Goal: Transaction & Acquisition: Purchase product/service

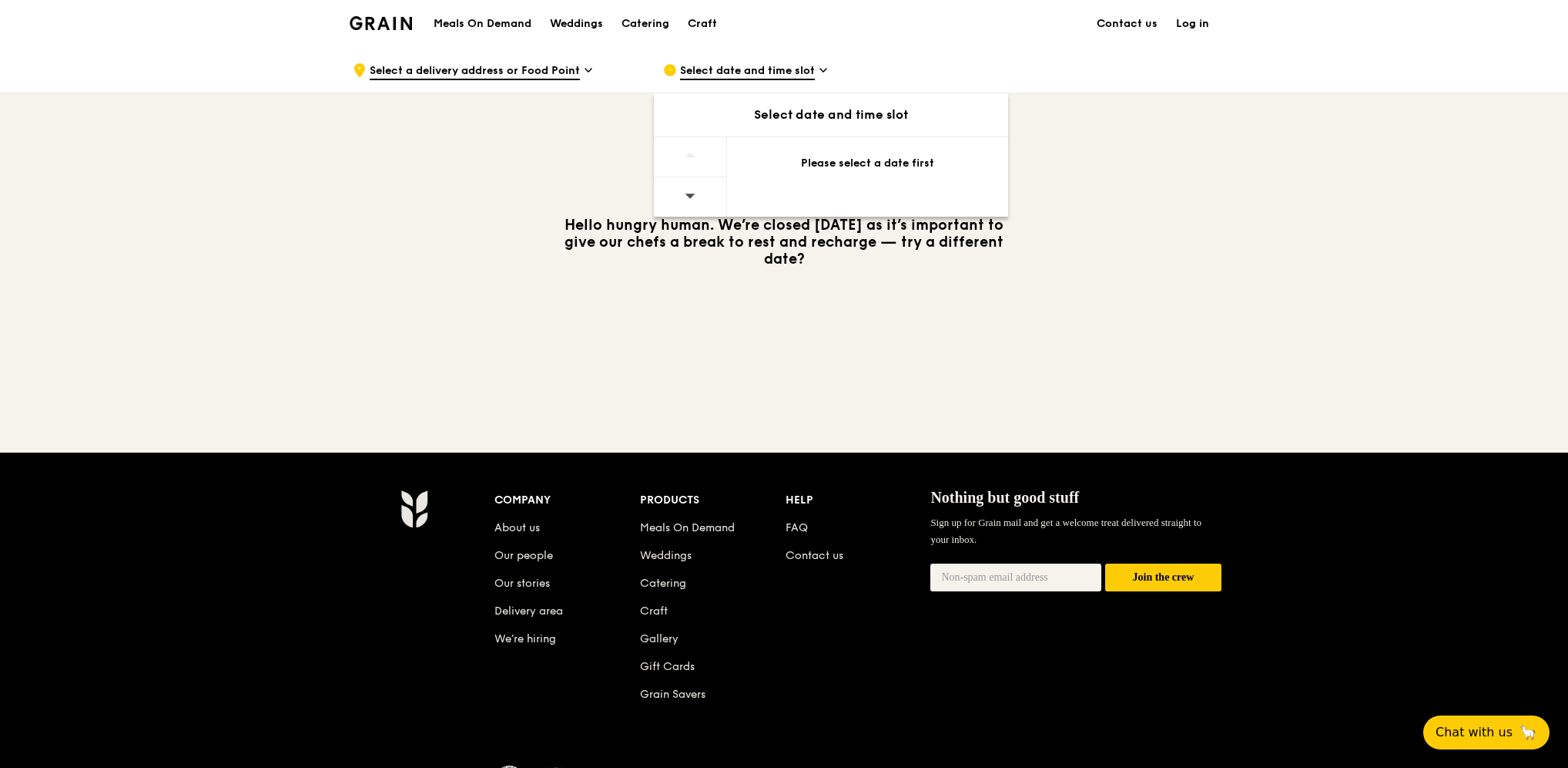
click at [696, 194] on div at bounding box center [691, 197] width 74 height 40
click at [877, 164] on div "Please select a date first" at bounding box center [867, 164] width 244 height 15
click at [831, 121] on div "Select date and time slot" at bounding box center [831, 114] width 354 height 18
drag, startPoint x: 699, startPoint y: 159, endPoint x: 678, endPoint y: 219, distance: 63.6
click at [699, 164] on div at bounding box center [691, 157] width 74 height 40
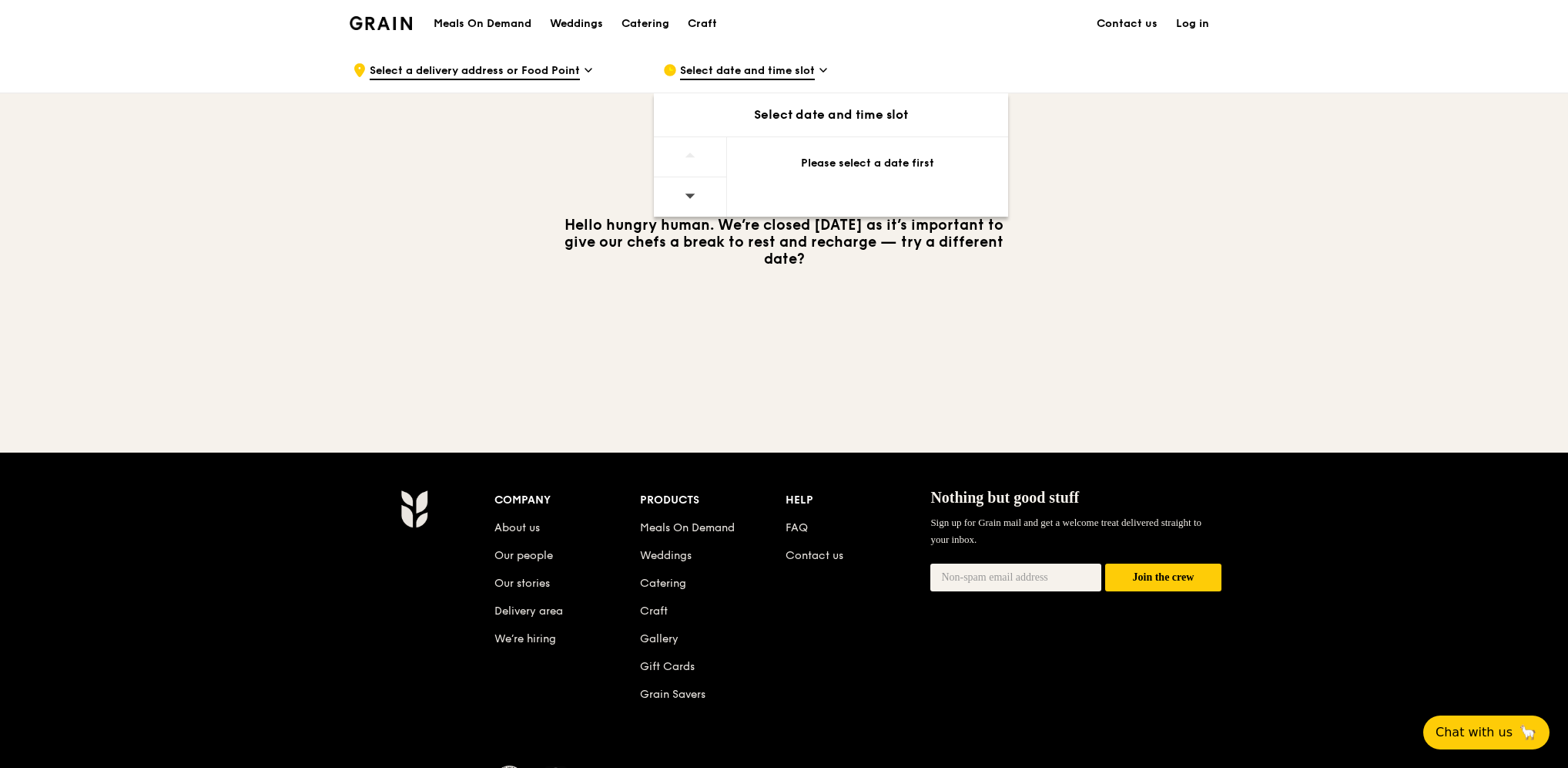
click at [687, 203] on span at bounding box center [689, 195] width 11 height 36
click at [859, 169] on div "Please select a date first" at bounding box center [867, 164] width 244 height 15
click at [873, 161] on div "Please select a date first" at bounding box center [867, 164] width 244 height 15
click at [564, 70] on span "Select a delivery address or Food Point" at bounding box center [474, 72] width 210 height 17
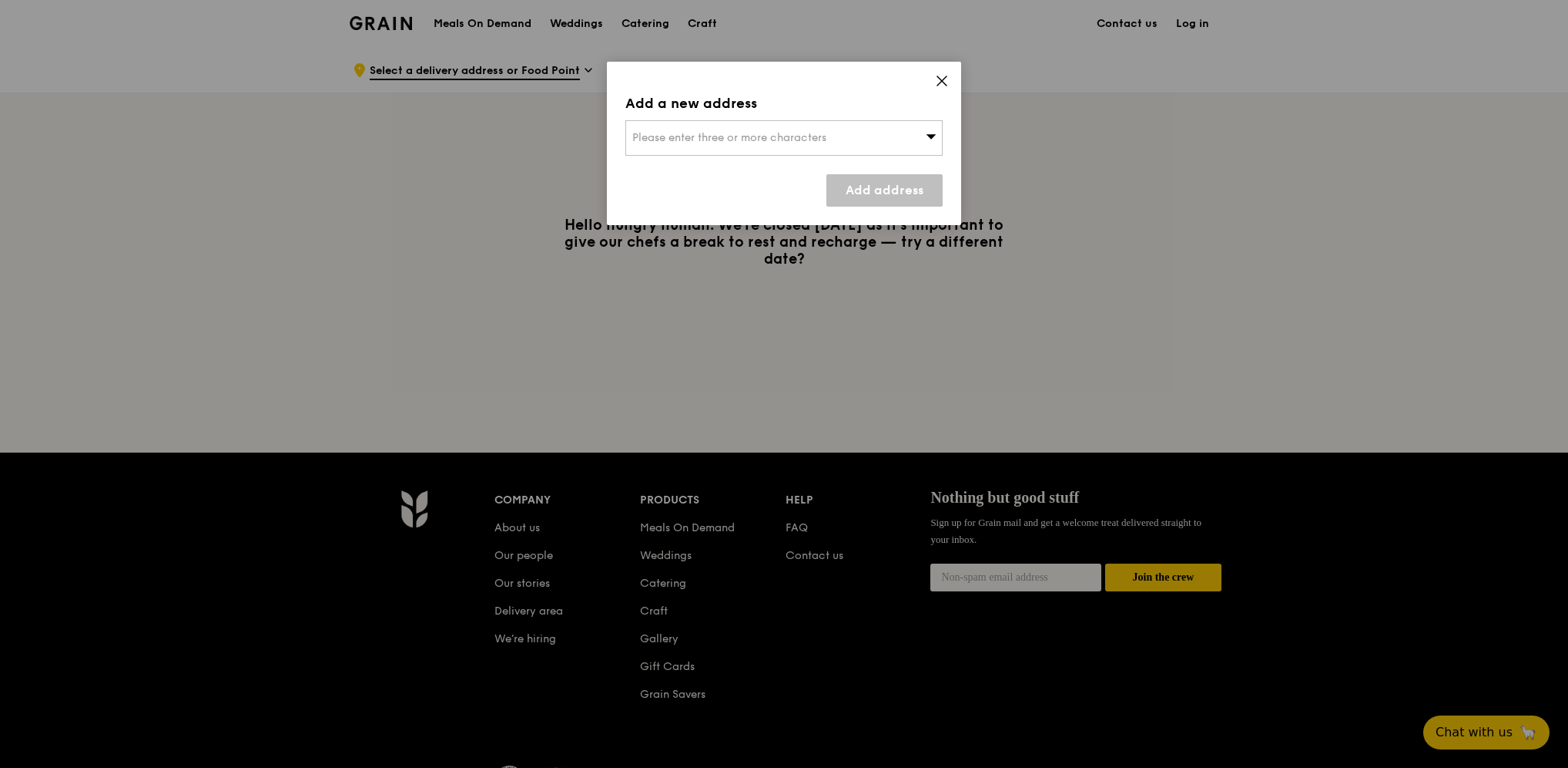
click at [832, 135] on div "Please enter three or more characters" at bounding box center [784, 138] width 317 height 36
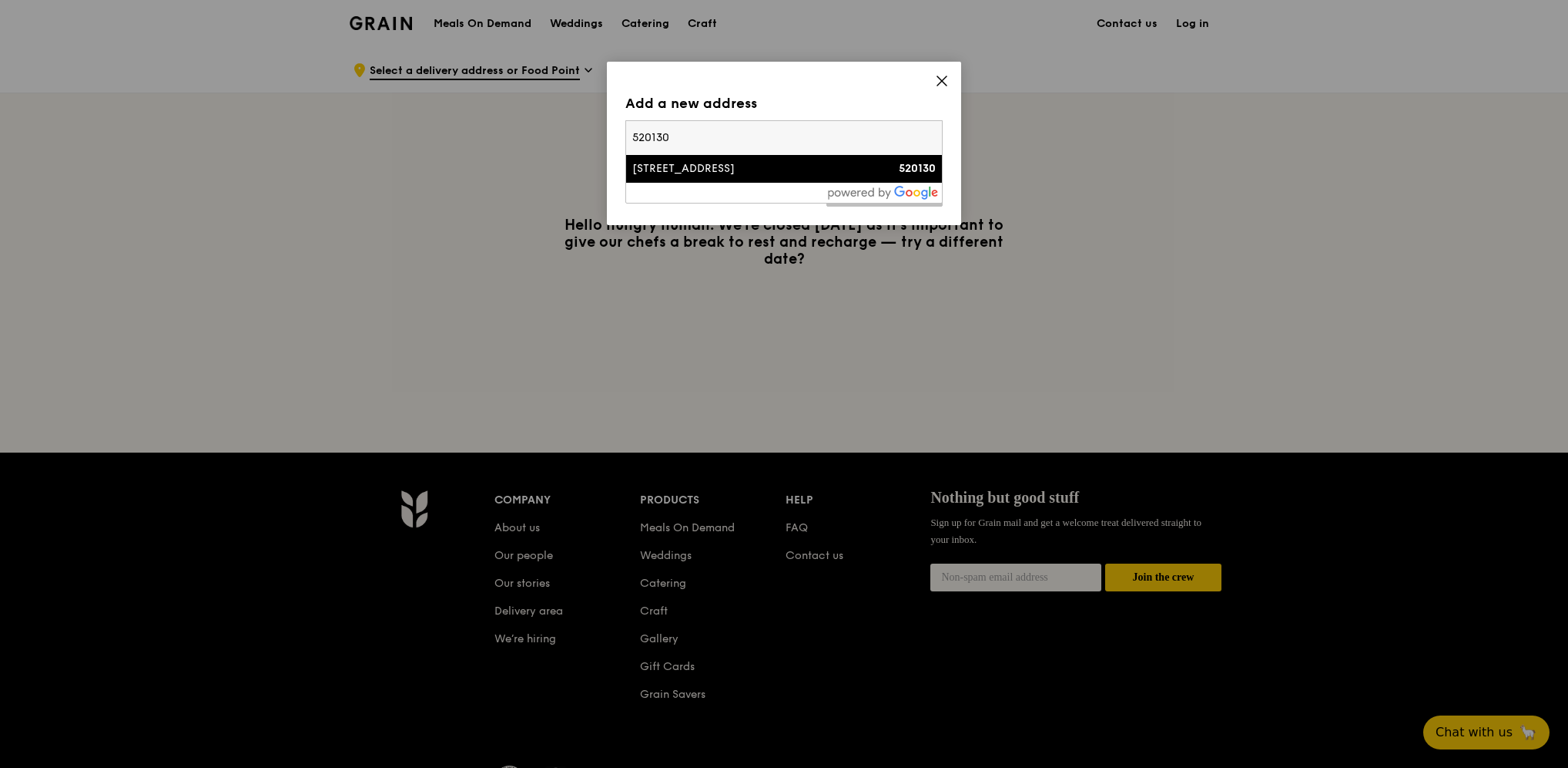
type input "520130"
click at [835, 169] on div "[STREET_ADDRESS]" at bounding box center [746, 169] width 228 height 15
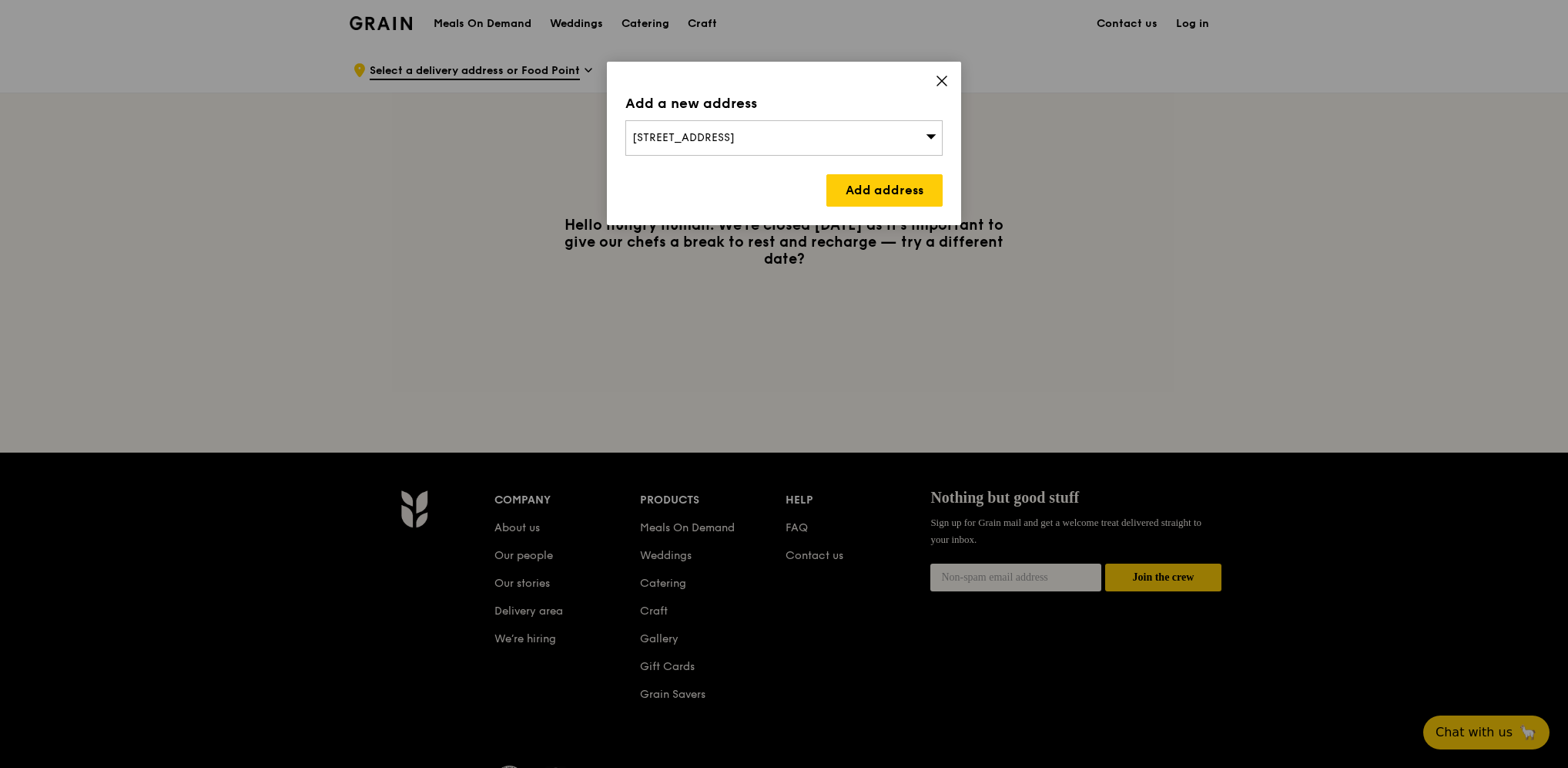
click at [890, 207] on div "Add a new address [STREET_ADDRESS] Add address" at bounding box center [784, 143] width 354 height 164
click at [896, 193] on link "Add address" at bounding box center [885, 190] width 116 height 32
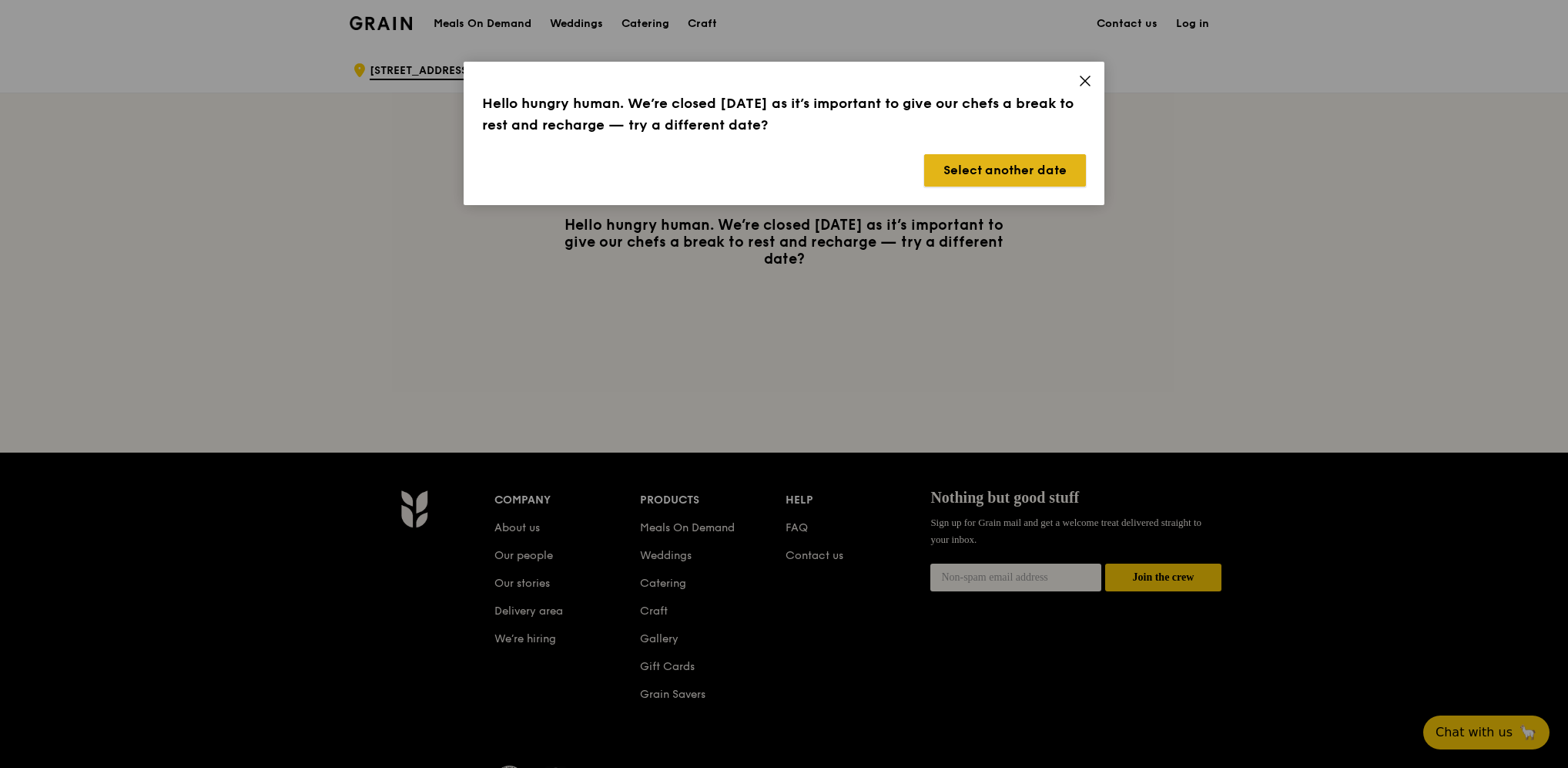
click at [948, 168] on button "Select another date" at bounding box center [1005, 169] width 162 height 32
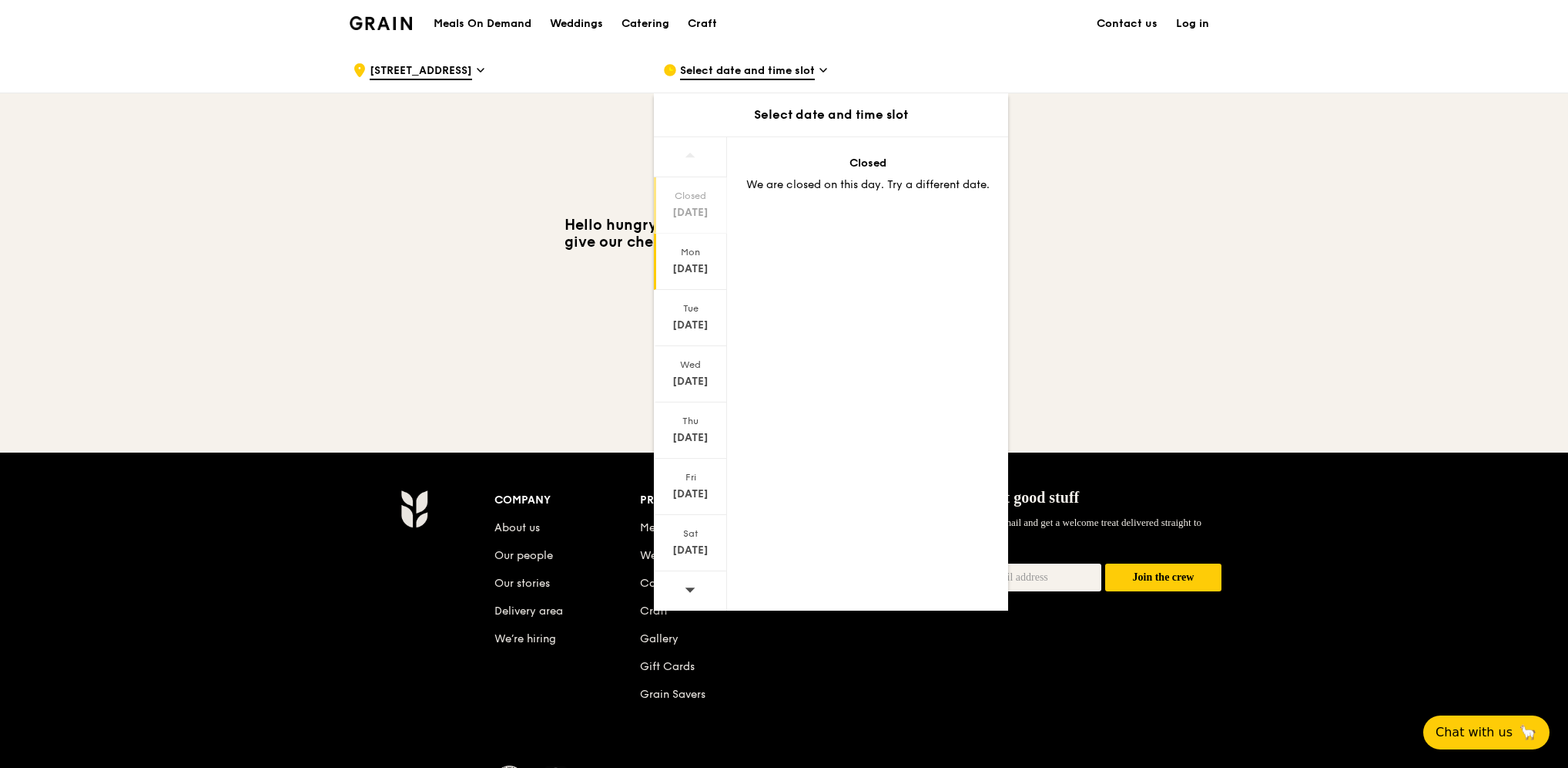
click at [700, 270] on div "[DATE]" at bounding box center [690, 269] width 69 height 15
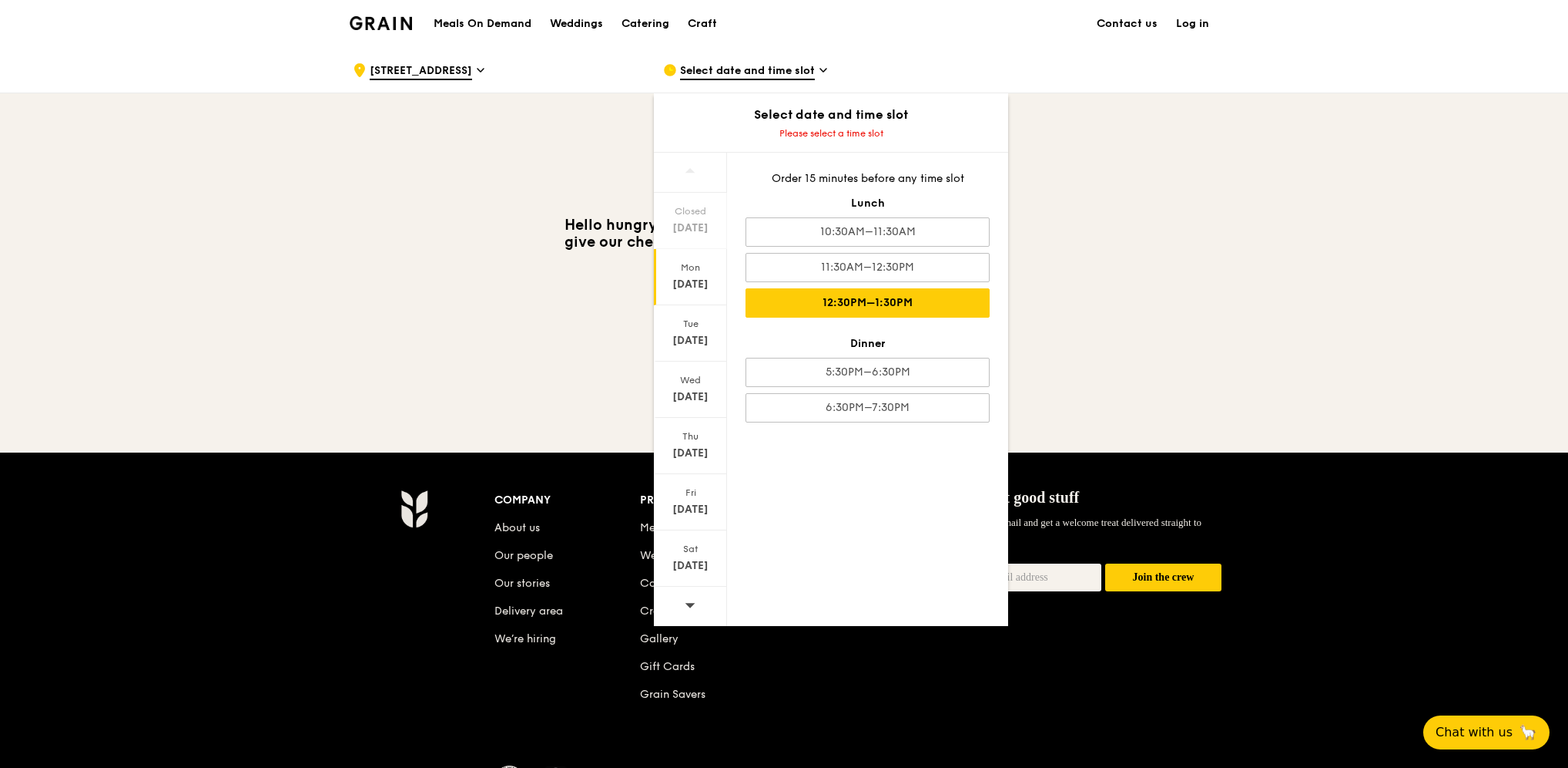
click at [926, 297] on div "12:30PM–1:30PM" at bounding box center [867, 303] width 244 height 29
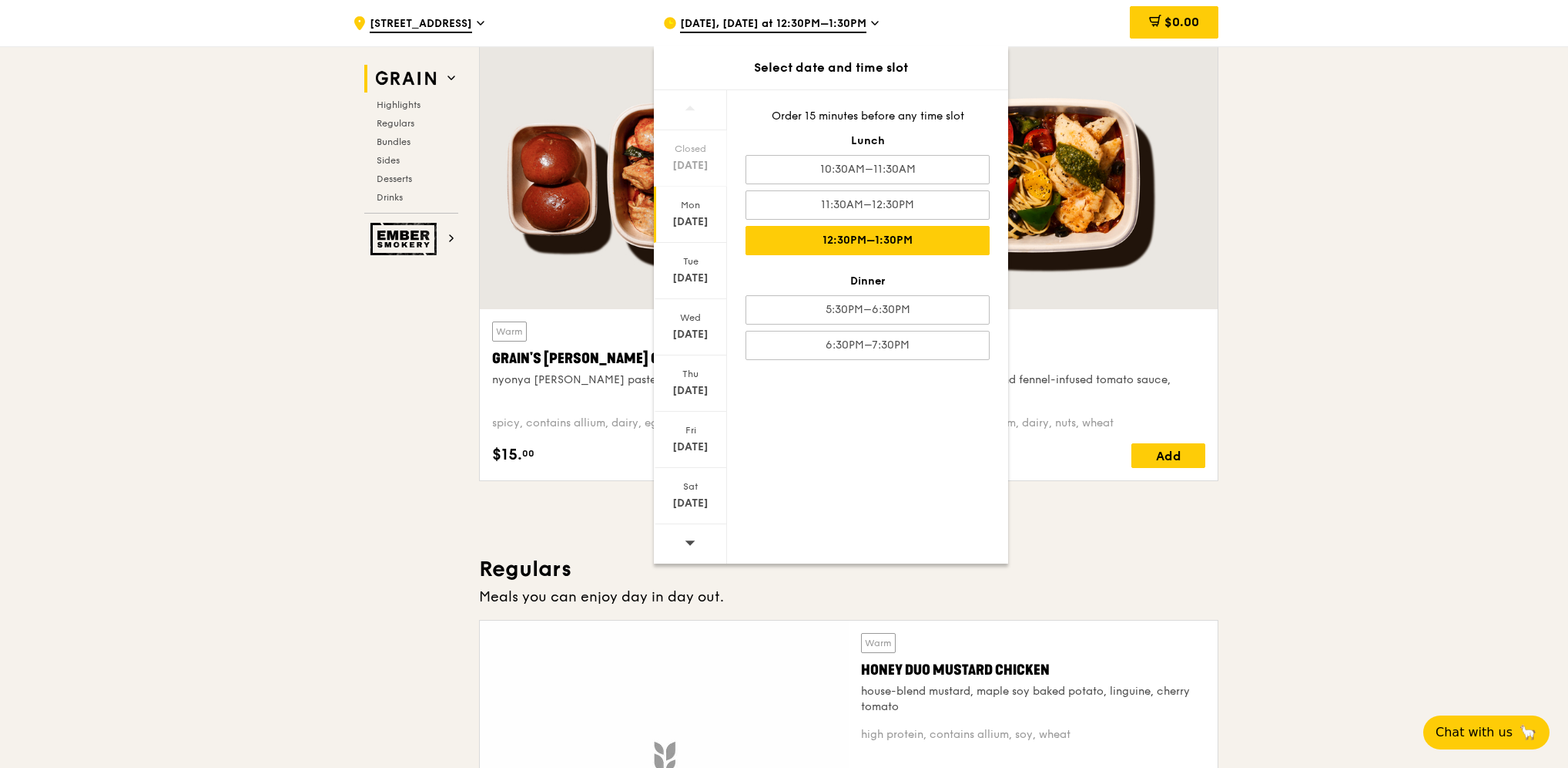
scroll to position [539, 0]
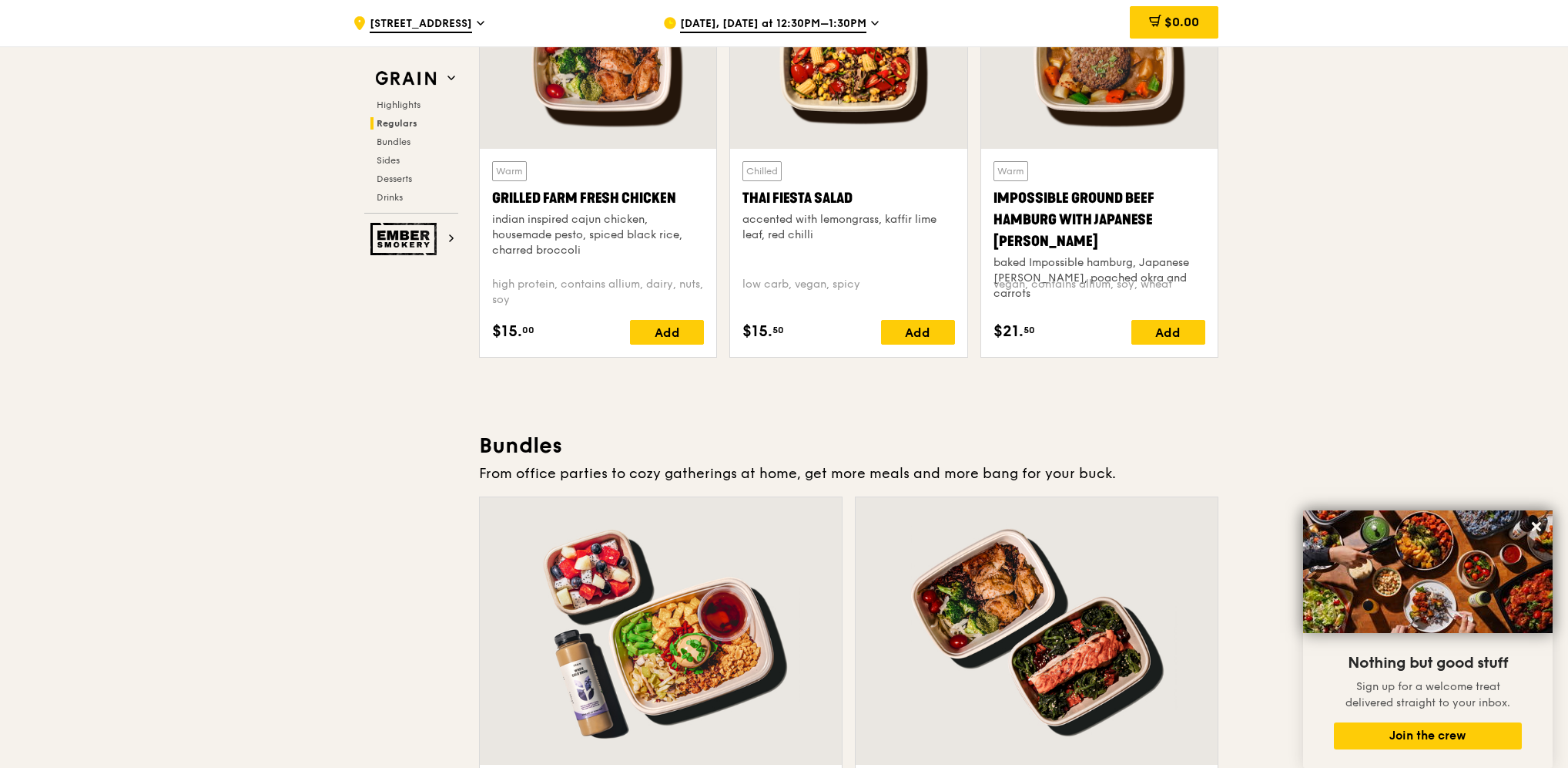
scroll to position [2313, 0]
